Goal: Task Accomplishment & Management: Use online tool/utility

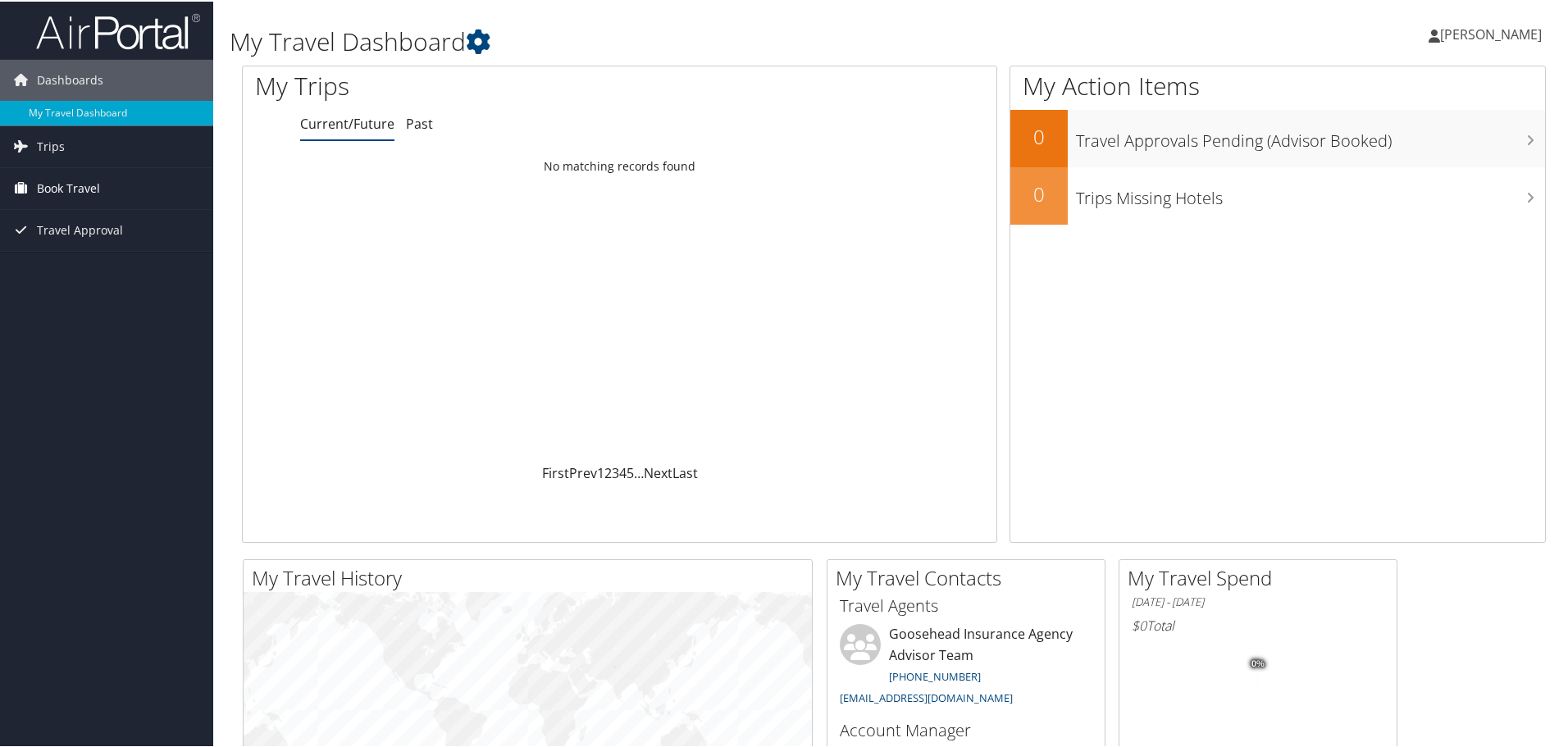
click at [80, 174] on span "Book Travel" at bounding box center [69, 187] width 63 height 41
click at [72, 269] on link "Book/Manage Online Trips" at bounding box center [107, 269] width 214 height 24
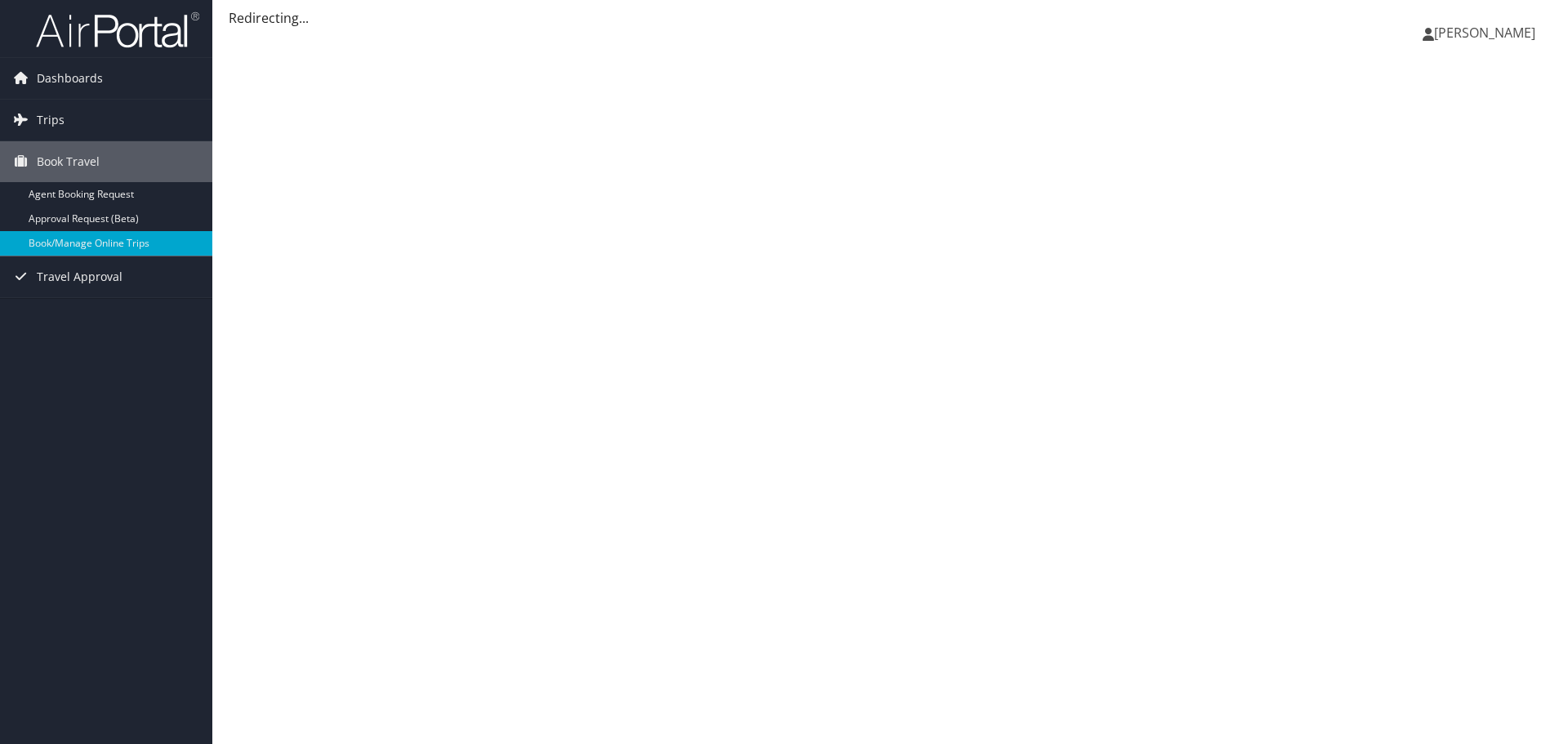
click at [1476, 31] on span "[PERSON_NAME]" at bounding box center [1485, 32] width 101 height 18
click at [1220, 185] on div "Brenna Fellers Brenna Fellers My Settings Travel Agency Contacts View Travel Pr…" at bounding box center [891, 372] width 1356 height 744
